Goal: Information Seeking & Learning: Find specific fact

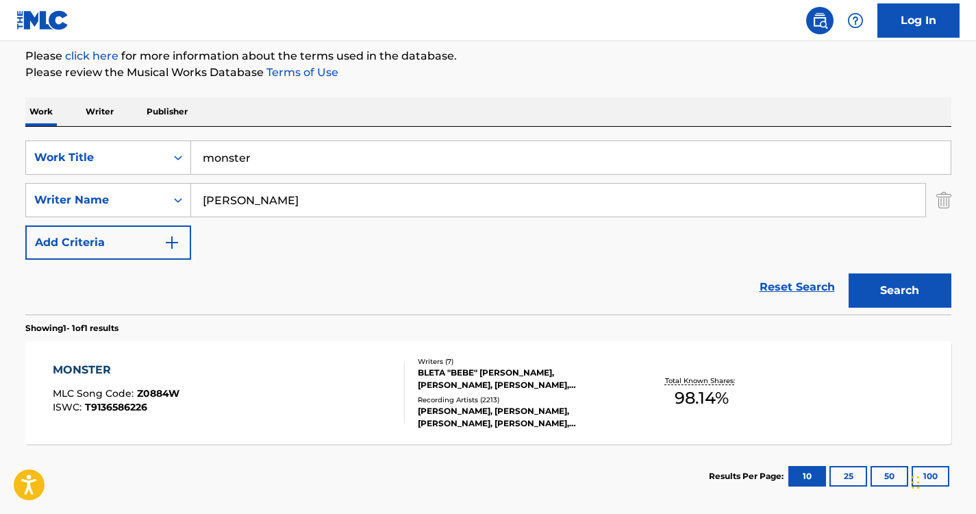
drag, startPoint x: 284, startPoint y: 162, endPoint x: 51, endPoint y: 105, distance: 239.2
click at [51, 105] on div "Work Writer Publisher SearchWithCriteriae8801e4f-04aa-4da3-96ef-b2bd779f1efa Wo…" at bounding box center [488, 302] width 926 height 411
type input "we three things"
click at [349, 114] on div "Work Writer Publisher" at bounding box center [488, 111] width 926 height 29
drag, startPoint x: 291, startPoint y: 201, endPoint x: 97, endPoint y: 175, distance: 195.0
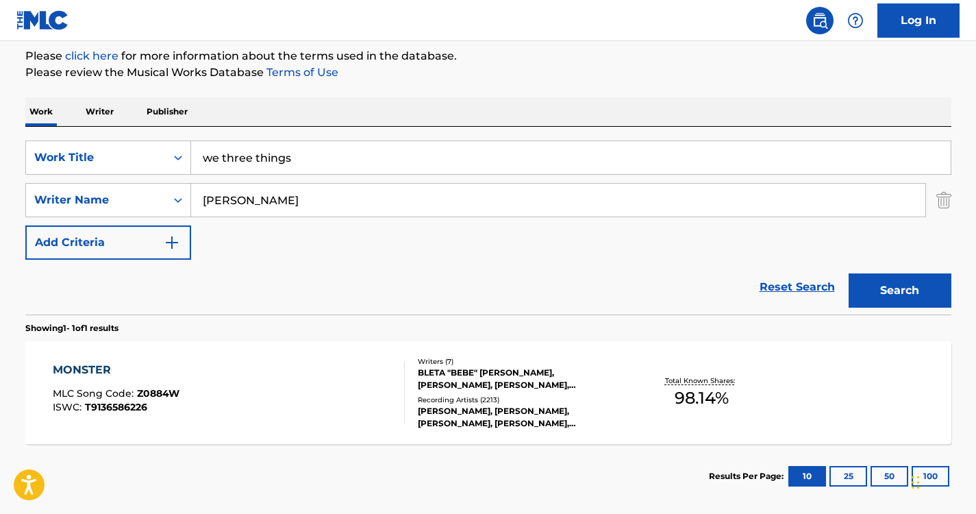
click at [97, 175] on div "SearchWithCriteriae8801e4f-04aa-4da3-96ef-b2bd779f1efa Work Title we three thin…" at bounding box center [488, 199] width 926 height 119
click at [418, 132] on div "SearchWithCriteriae8801e4f-04aa-4da3-96ef-b2bd779f1efa Work Title we three thin…" at bounding box center [488, 221] width 926 height 188
click at [910, 293] on button "Search" at bounding box center [900, 290] width 103 height 34
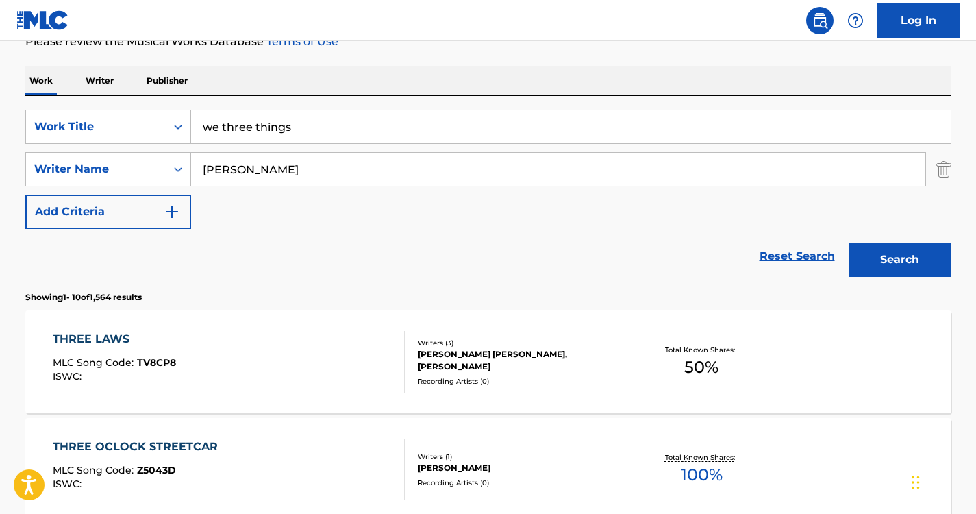
scroll to position [201, 0]
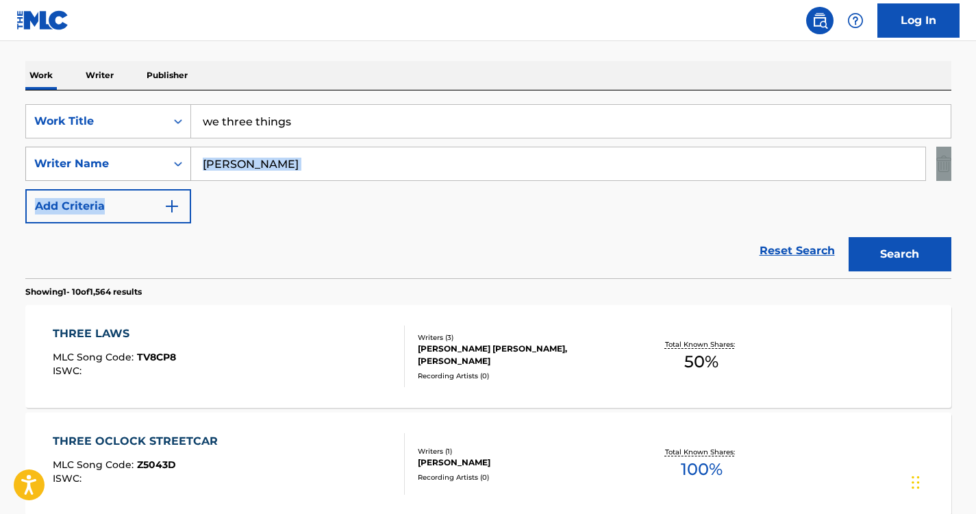
drag, startPoint x: 335, startPoint y: 182, endPoint x: 136, endPoint y: 156, distance: 200.3
click at [136, 156] on div "SearchWithCriteriae8801e4f-04aa-4da3-96ef-b2bd779f1efa Work Title we three thin…" at bounding box center [488, 163] width 926 height 119
drag, startPoint x: 136, startPoint y: 156, endPoint x: 241, endPoint y: 158, distance: 104.8
click at [241, 158] on input "[PERSON_NAME]" at bounding box center [558, 163] width 735 height 33
click at [239, 158] on input "[PERSON_NAME]" at bounding box center [558, 163] width 735 height 33
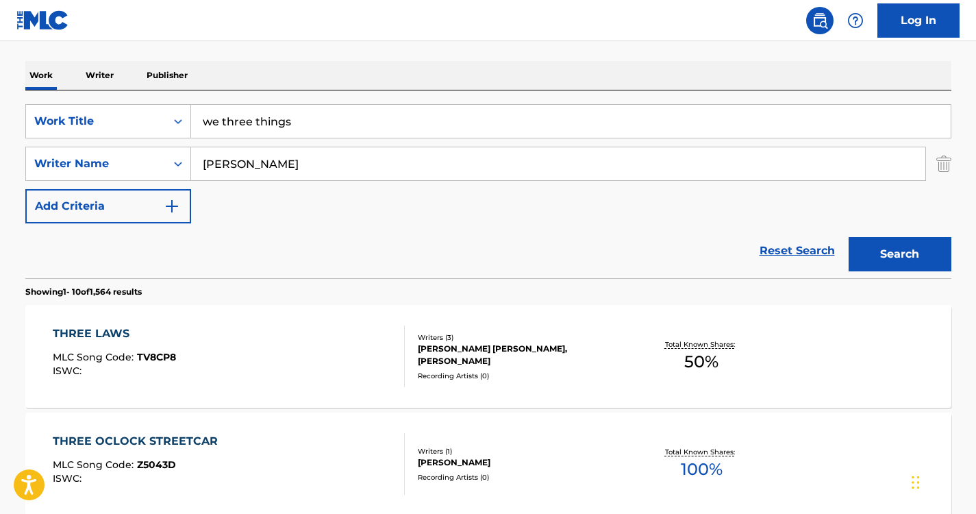
drag, startPoint x: 239, startPoint y: 158, endPoint x: 197, endPoint y: 158, distance: 41.8
click at [197, 158] on input "[PERSON_NAME]" at bounding box center [558, 163] width 735 height 33
type input "[PERSON_NAME]"
click at [870, 252] on button "Search" at bounding box center [900, 254] width 103 height 34
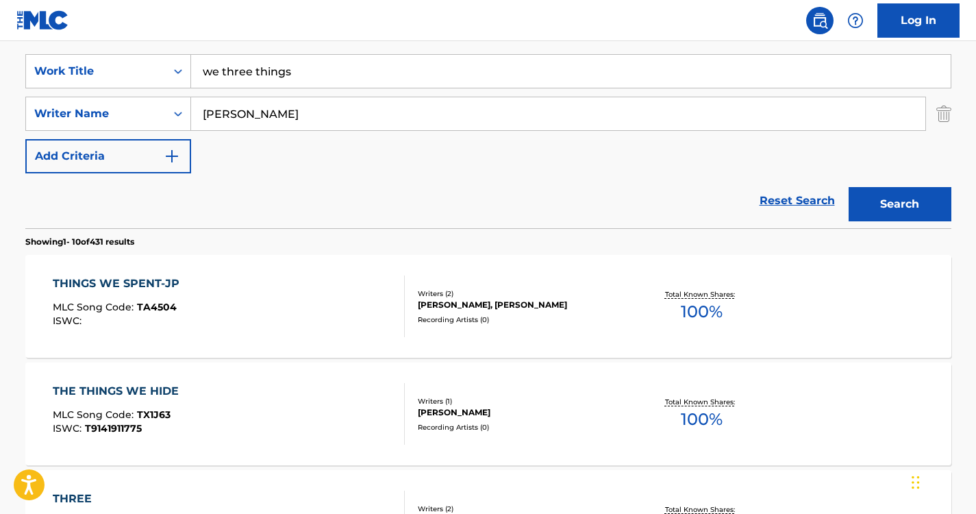
scroll to position [284, 0]
